Goal: Navigation & Orientation: Understand site structure

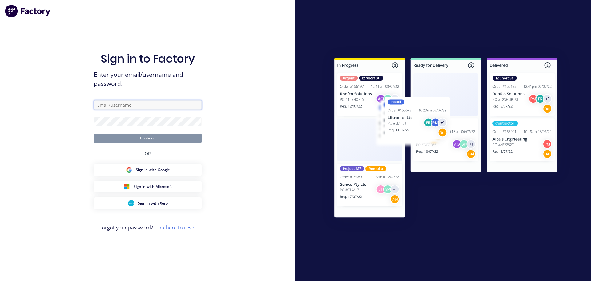
type input "[EMAIL_ADDRESS][DOMAIN_NAME]"
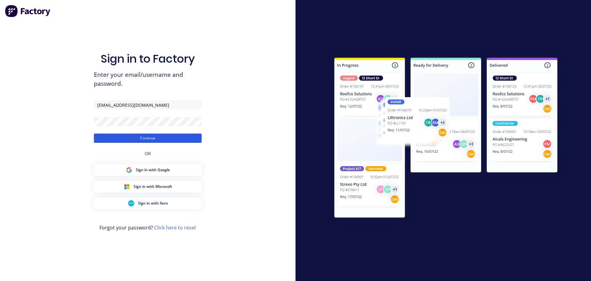
click at [160, 141] on button "Continue" at bounding box center [148, 137] width 108 height 9
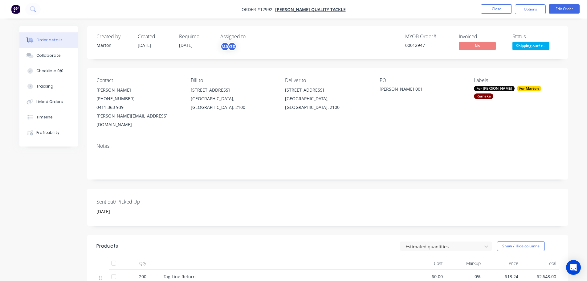
click at [365, 46] on div "MYOB Order # 00012947 Invoiced No Status Shipping out/ t..." at bounding box center [420, 43] width 277 height 18
click at [490, 14] on nav "Order #12992 - [PERSON_NAME] Quality Tackle Close Options Edit Order" at bounding box center [293, 9] width 587 height 18
click at [491, 9] on button "Close" at bounding box center [496, 8] width 31 height 9
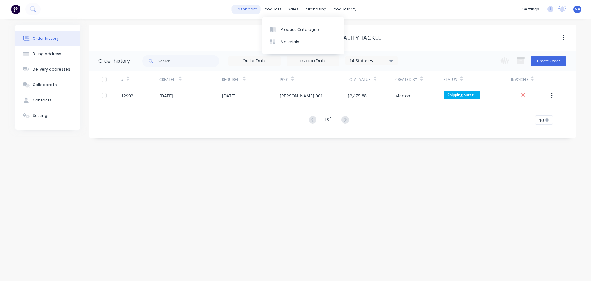
click at [247, 9] on link "dashboard" at bounding box center [246, 9] width 29 height 9
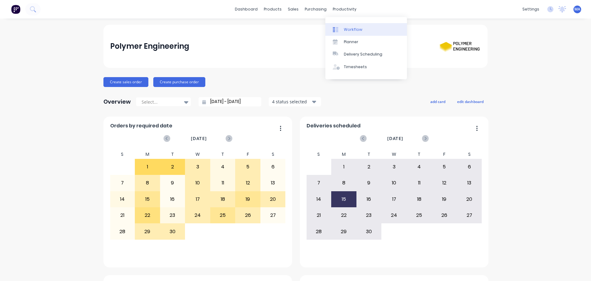
click at [344, 25] on link "Workflow" at bounding box center [367, 29] width 82 height 12
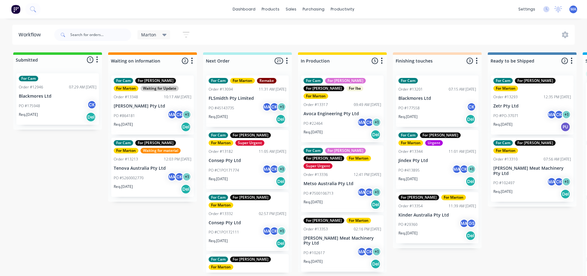
click at [329, 36] on div "Marton Save new view None edit Marton (Default) edit For Cam edit For [PERSON_N…" at bounding box center [314, 35] width 522 height 18
click at [278, 43] on div "Marton Save new view None edit Marton (Default) edit For Cam edit For [PERSON_N…" at bounding box center [314, 35] width 522 height 18
